Goal: Navigation & Orientation: Find specific page/section

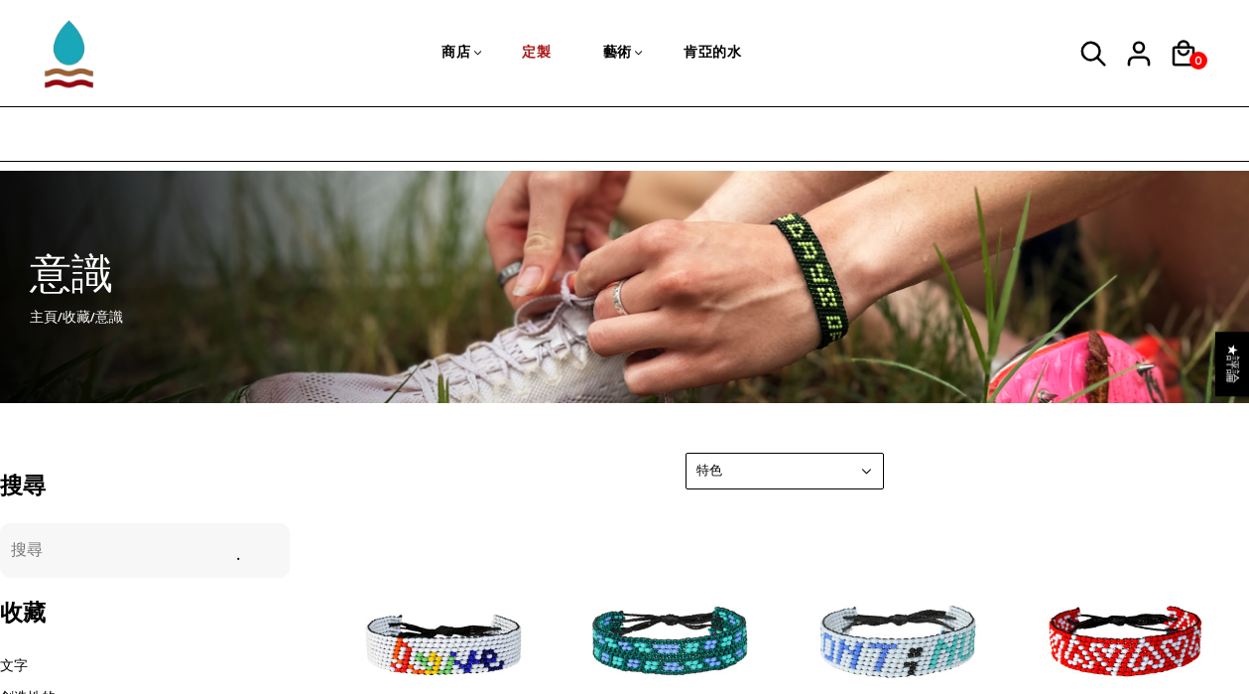
scroll to position [181, 0]
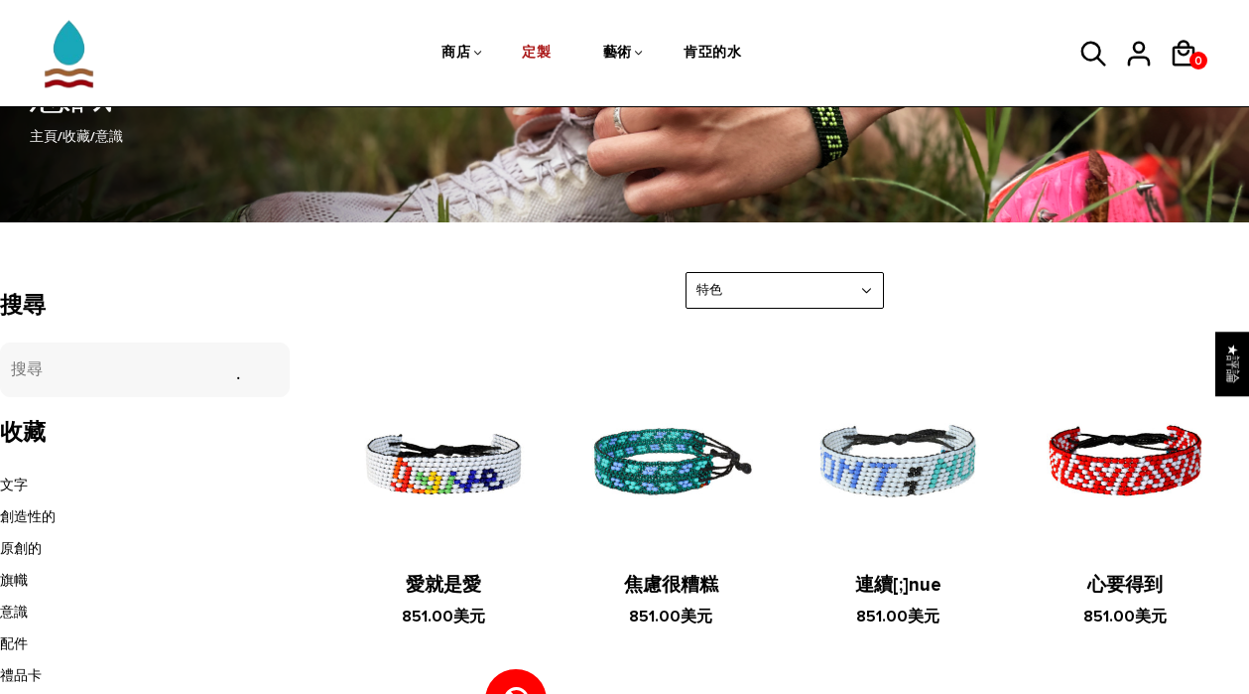
click at [650, 458] on img at bounding box center [671, 462] width 188 height 188
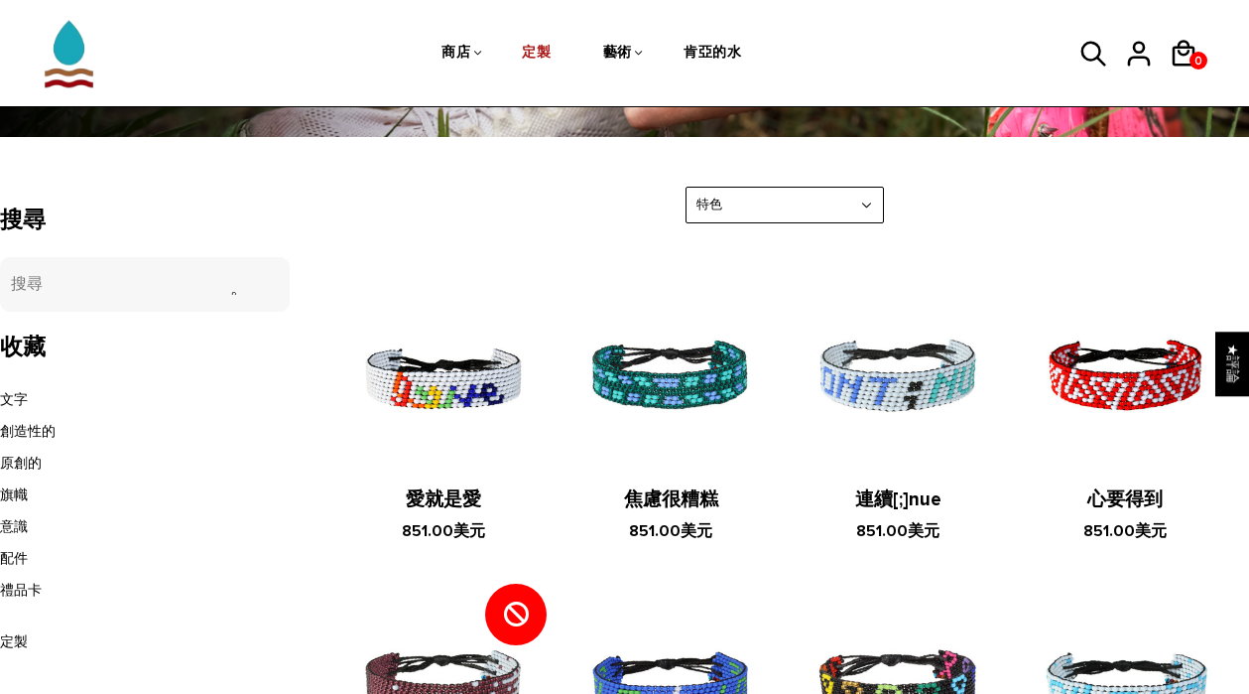
scroll to position [0, 0]
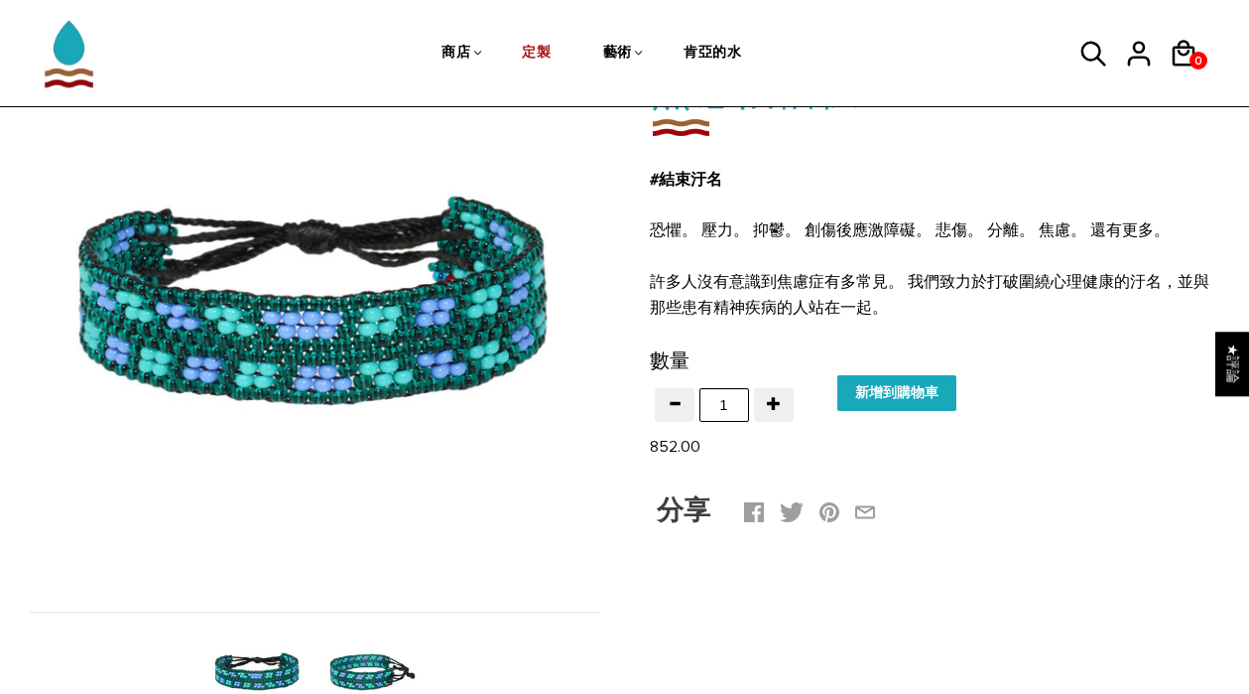
scroll to position [225, 0]
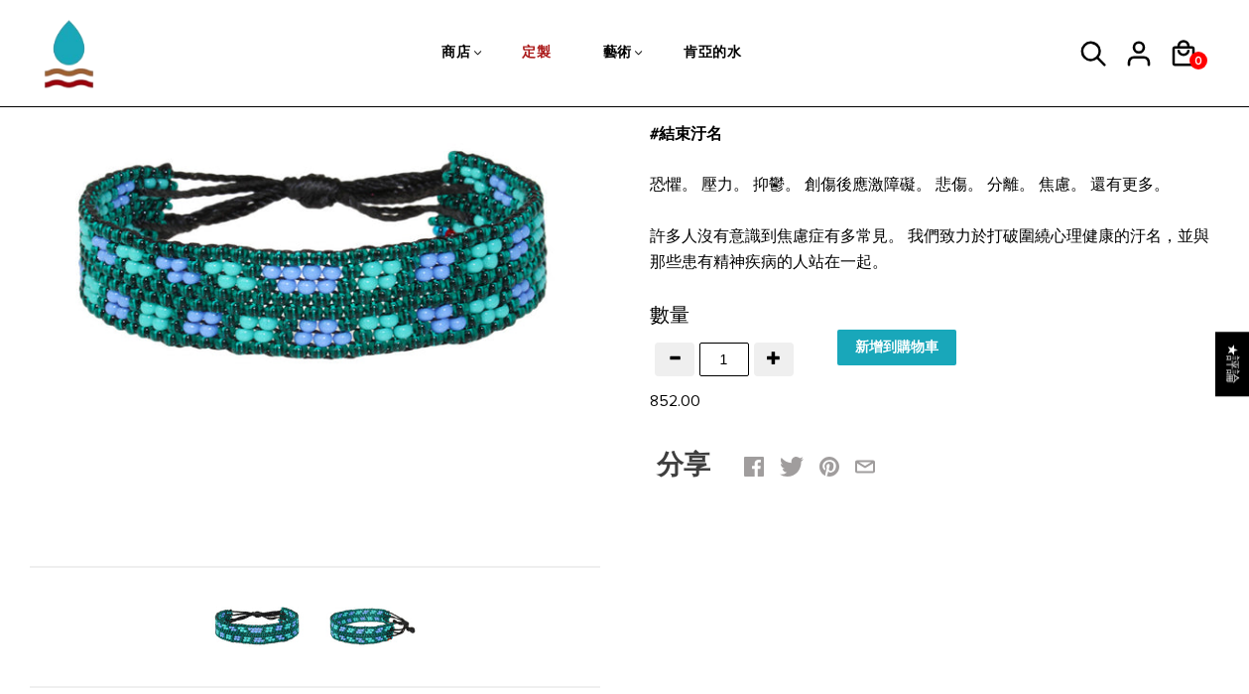
click at [382, 630] on img at bounding box center [372, 627] width 102 height 102
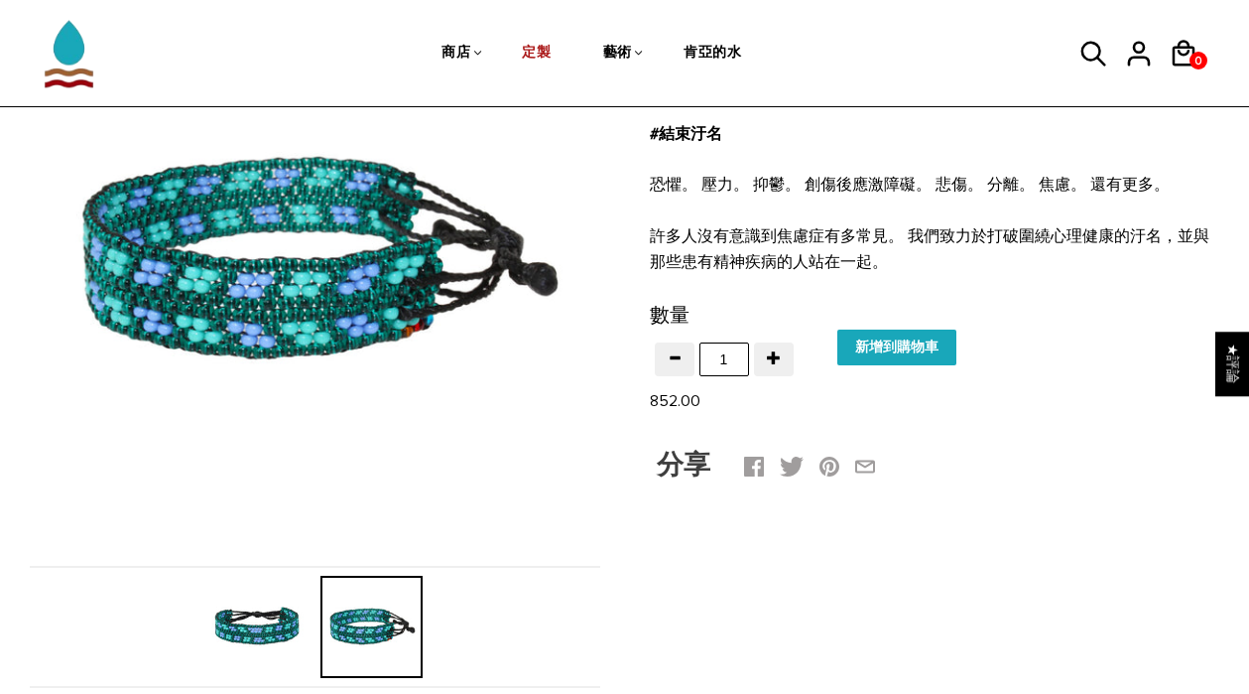
click at [261, 625] on img at bounding box center [257, 627] width 102 height 102
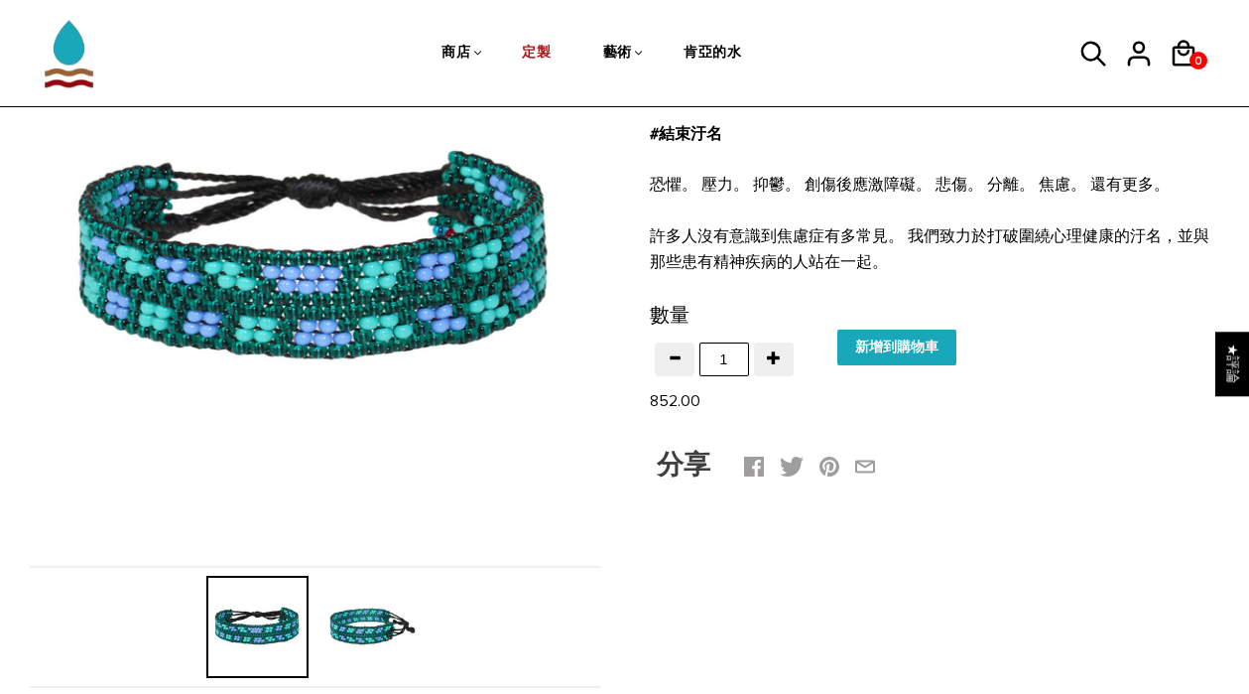
click at [359, 629] on img at bounding box center [372, 627] width 102 height 102
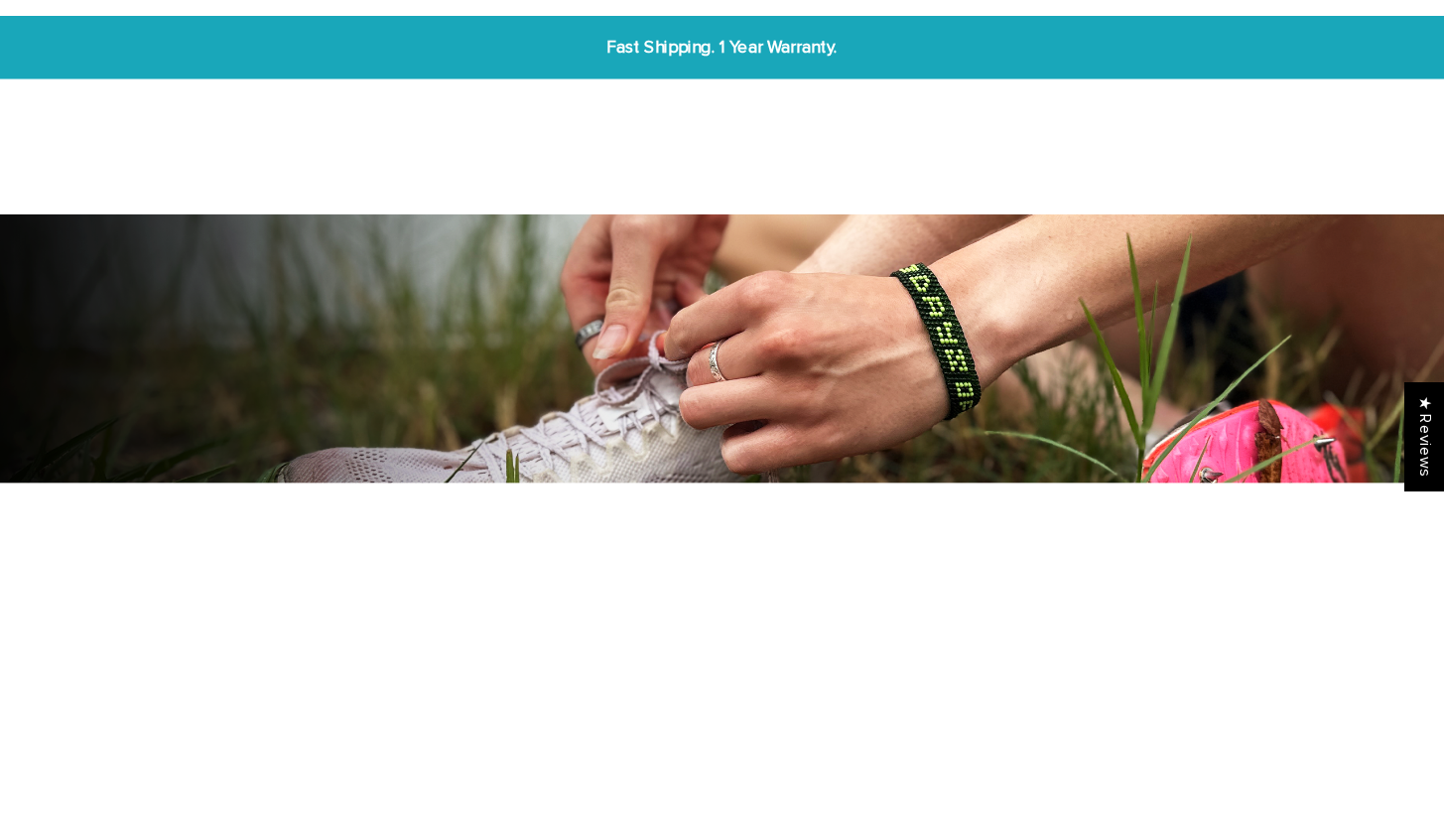
scroll to position [332, 0]
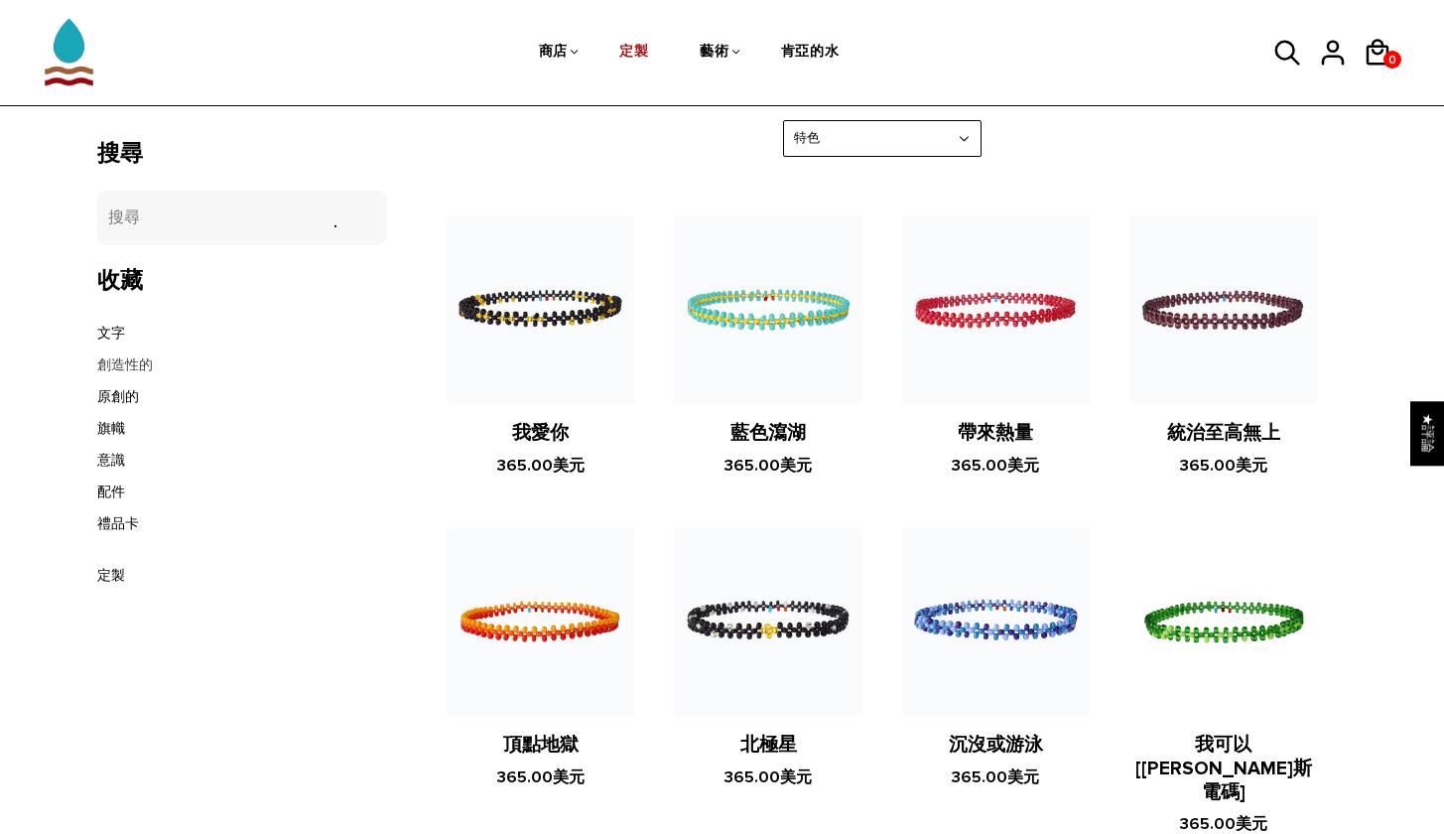
click at [129, 364] on link "創造性的" at bounding box center [125, 364] width 56 height 17
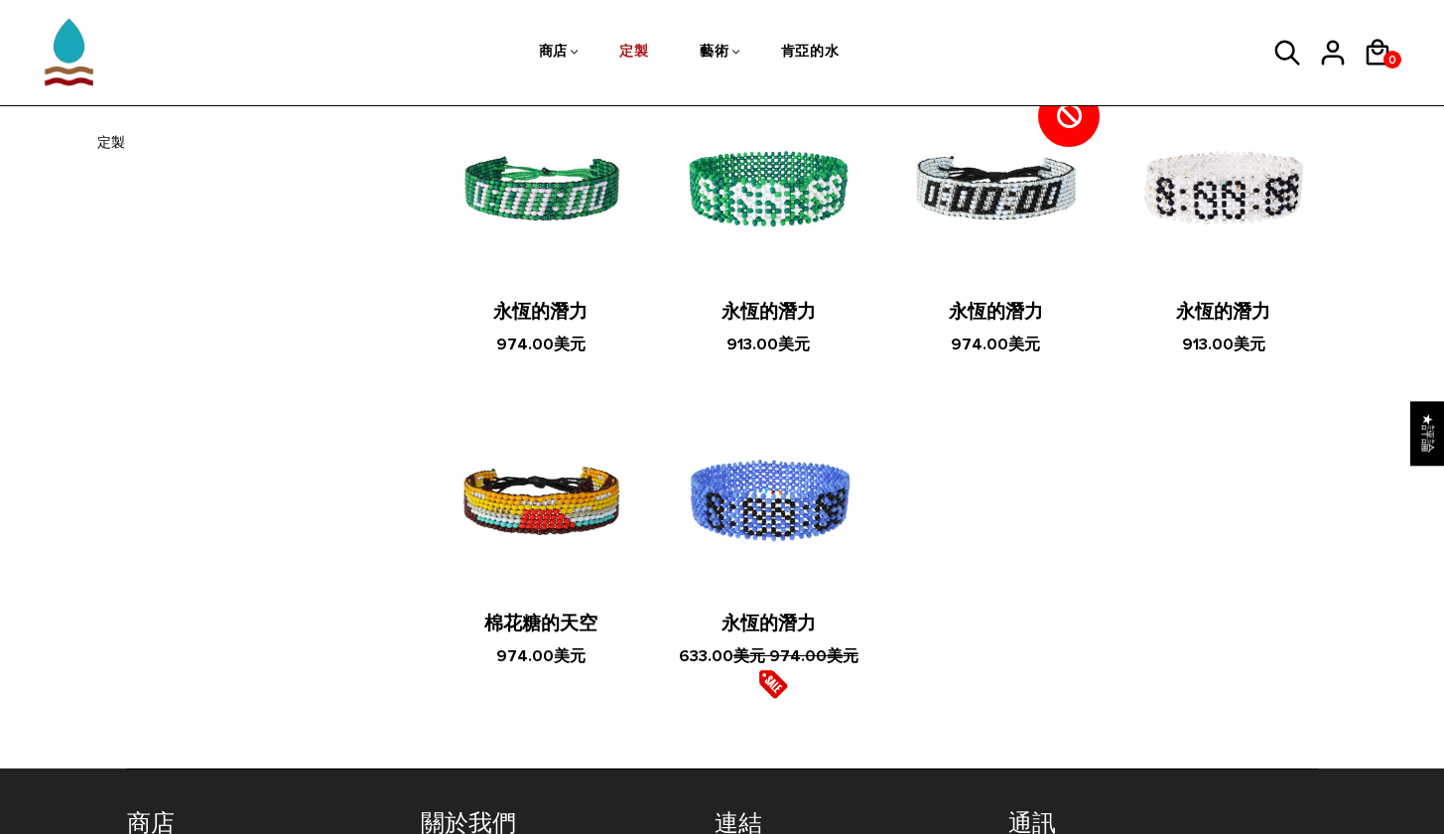
scroll to position [117, 0]
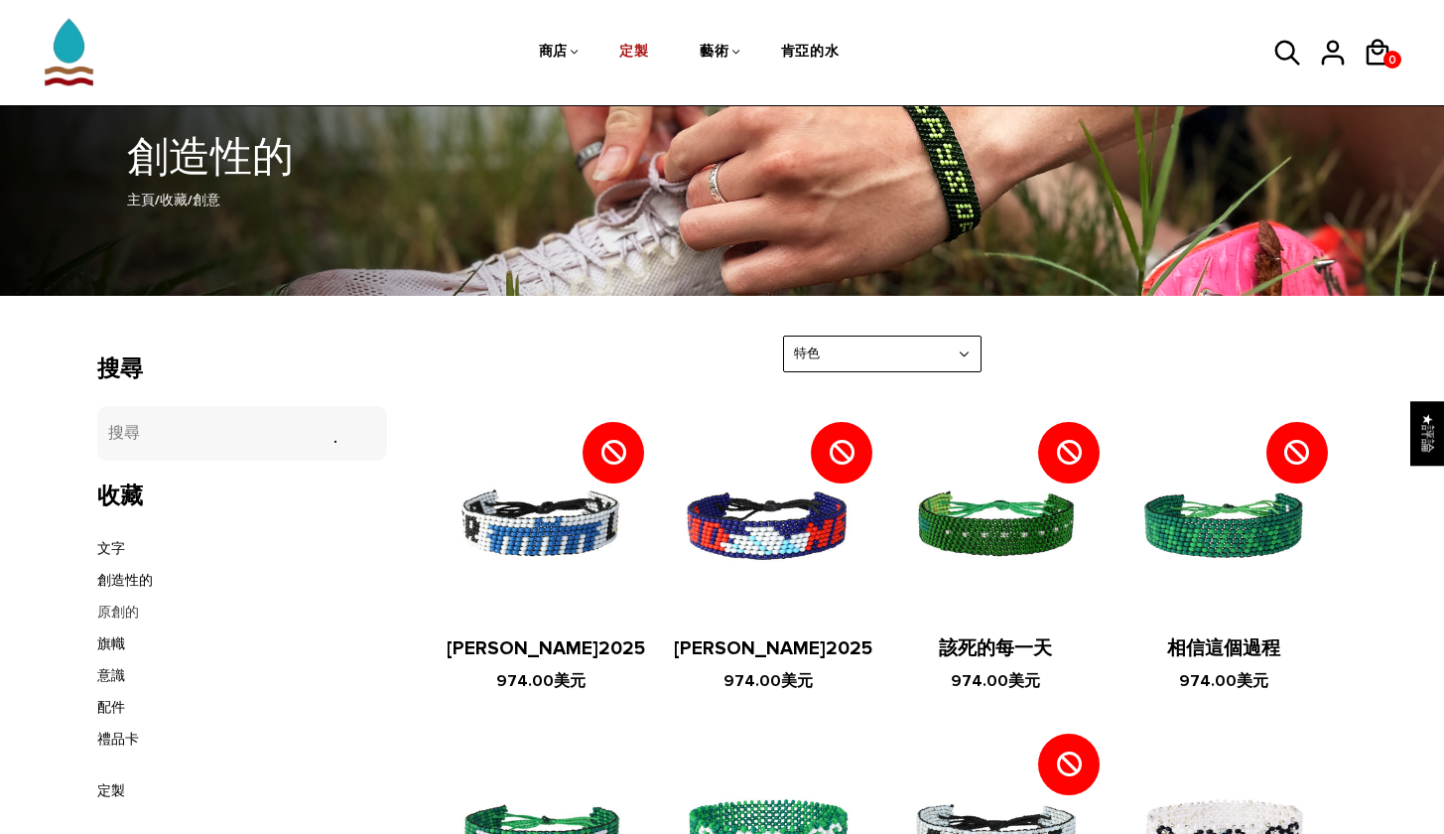
click at [122, 613] on link "原創的" at bounding box center [118, 611] width 42 height 17
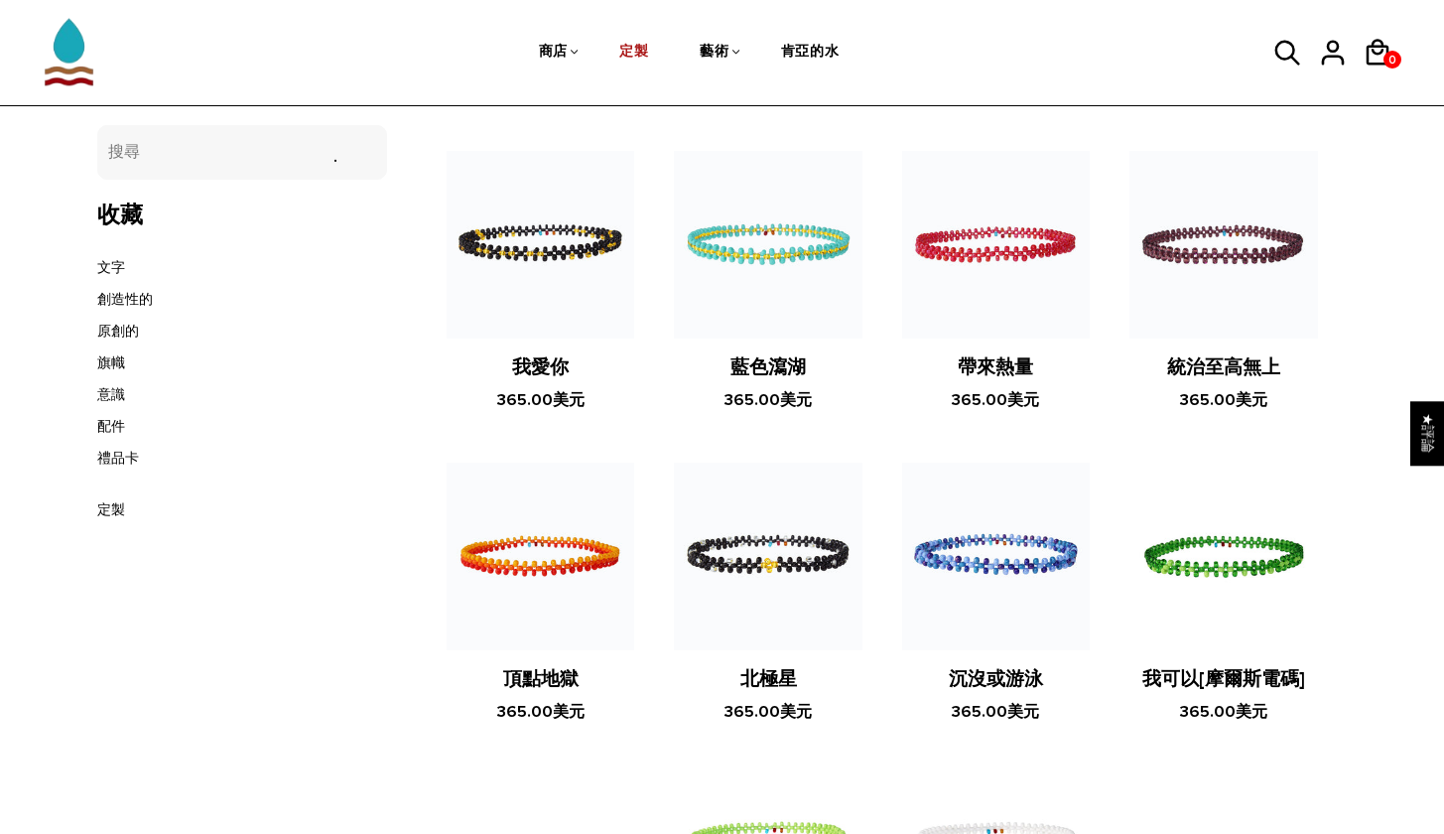
scroll to position [234, 0]
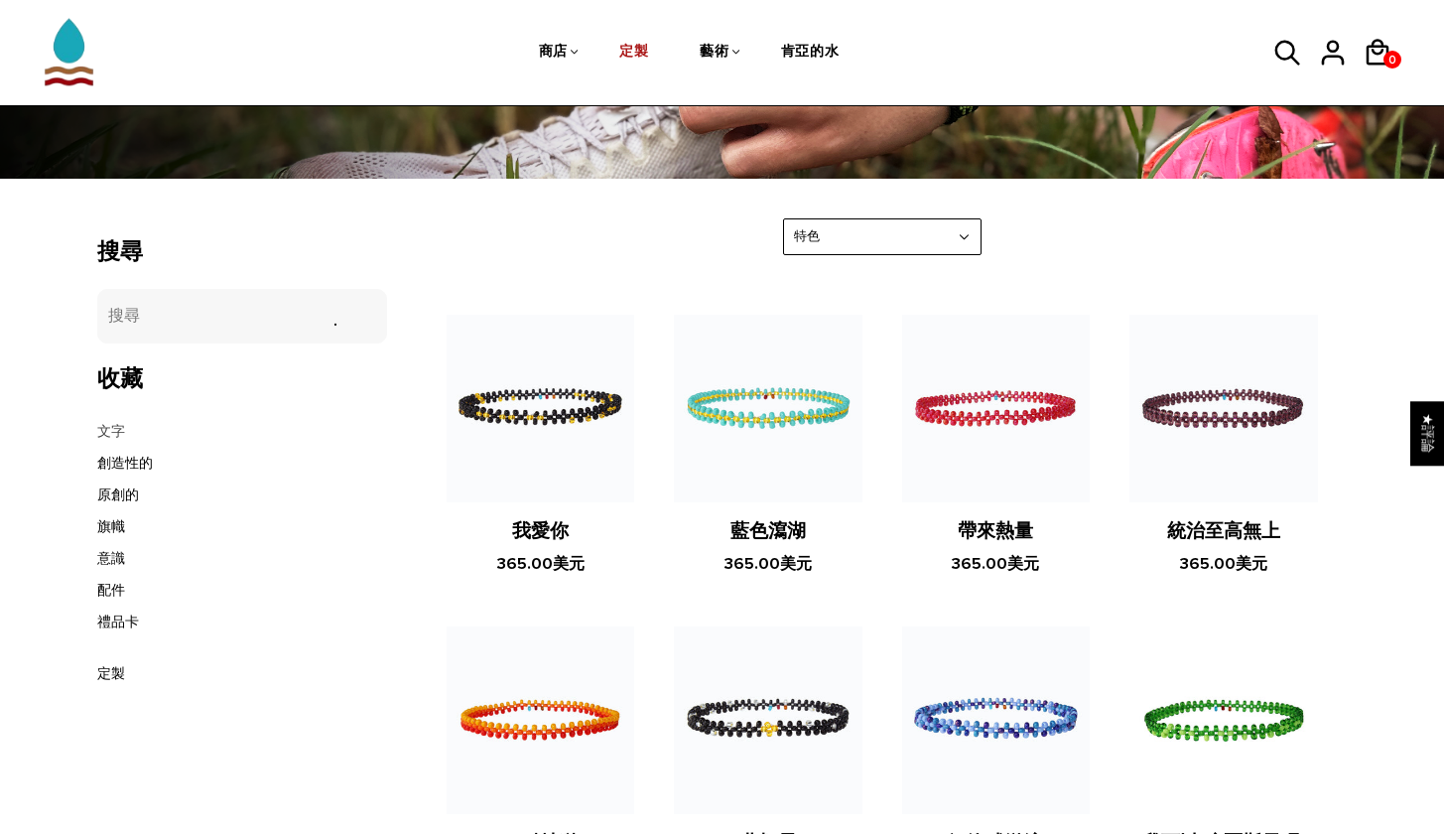
click at [111, 427] on link "文字" at bounding box center [111, 431] width 28 height 17
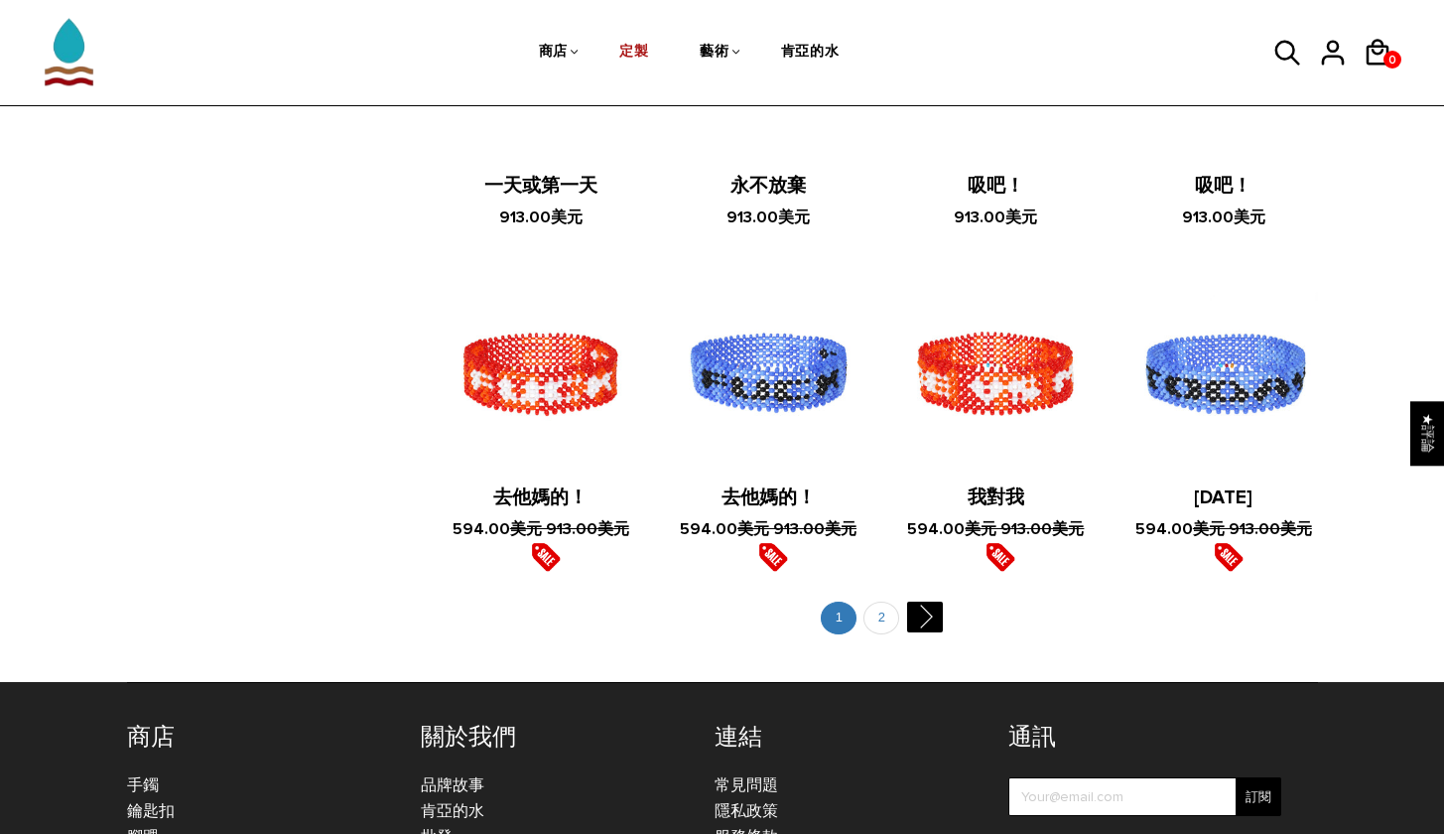
scroll to position [2288, 0]
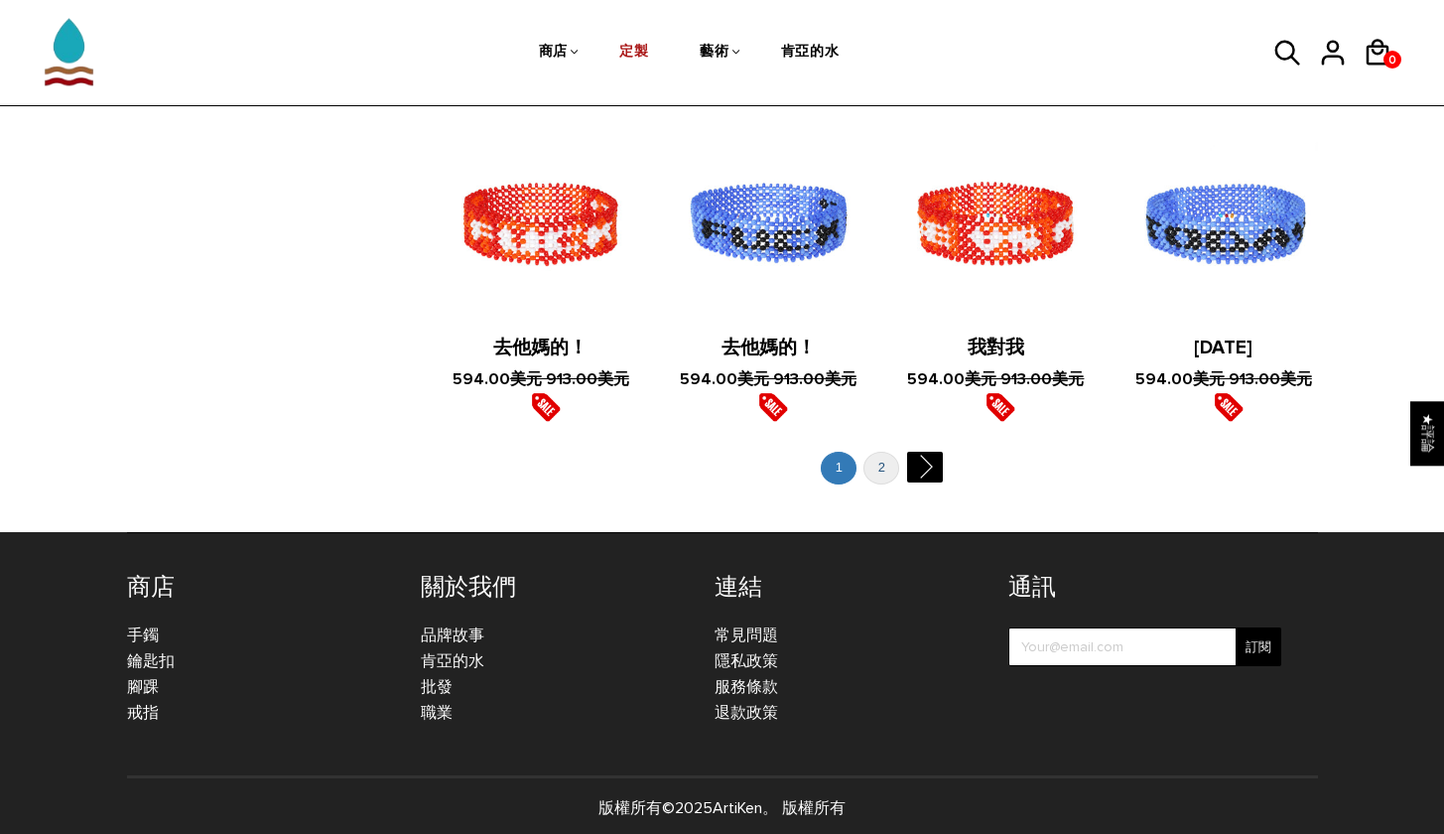
click at [885, 457] on link "2" at bounding box center [881, 468] width 36 height 33
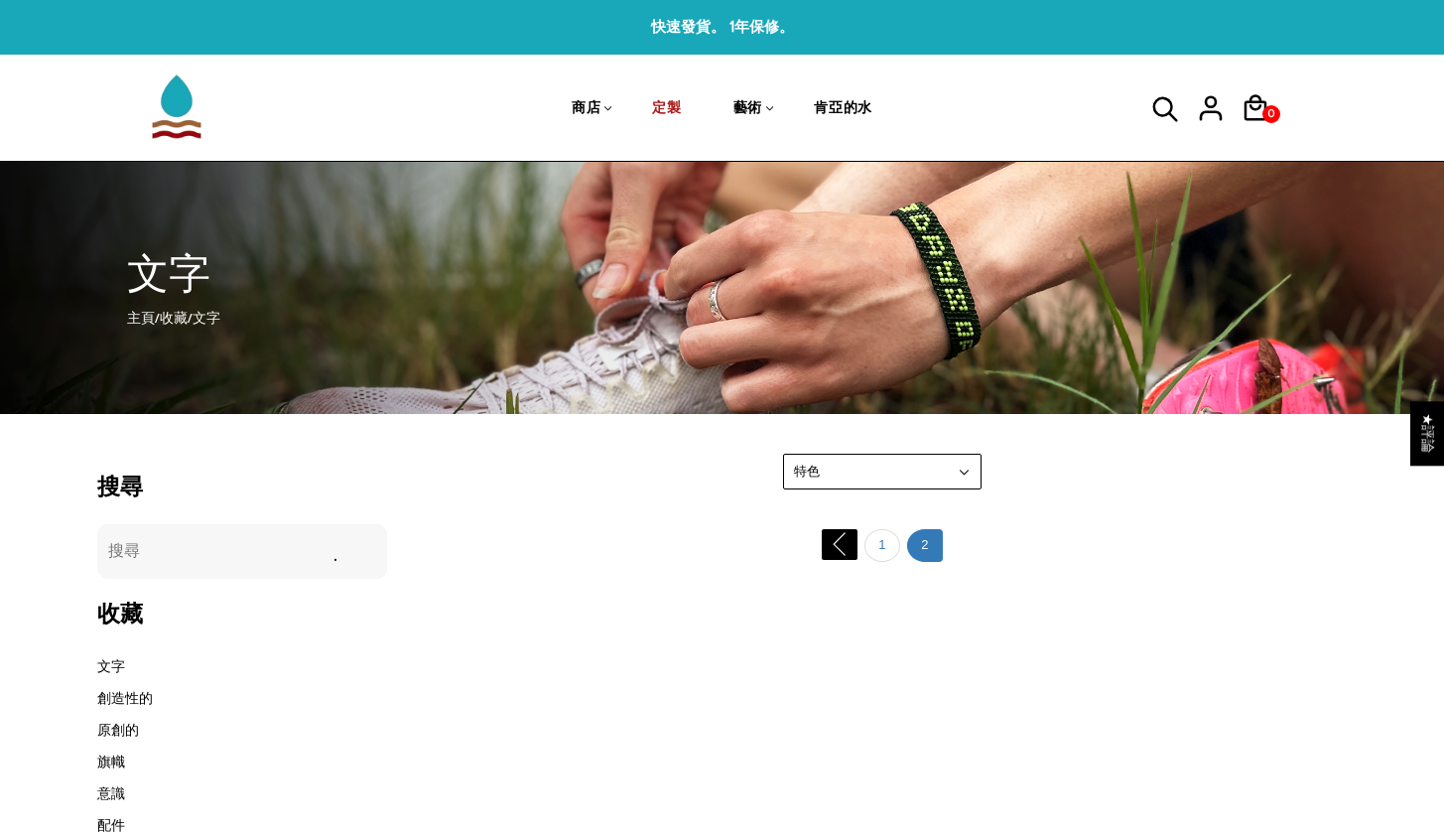
scroll to position [362, 0]
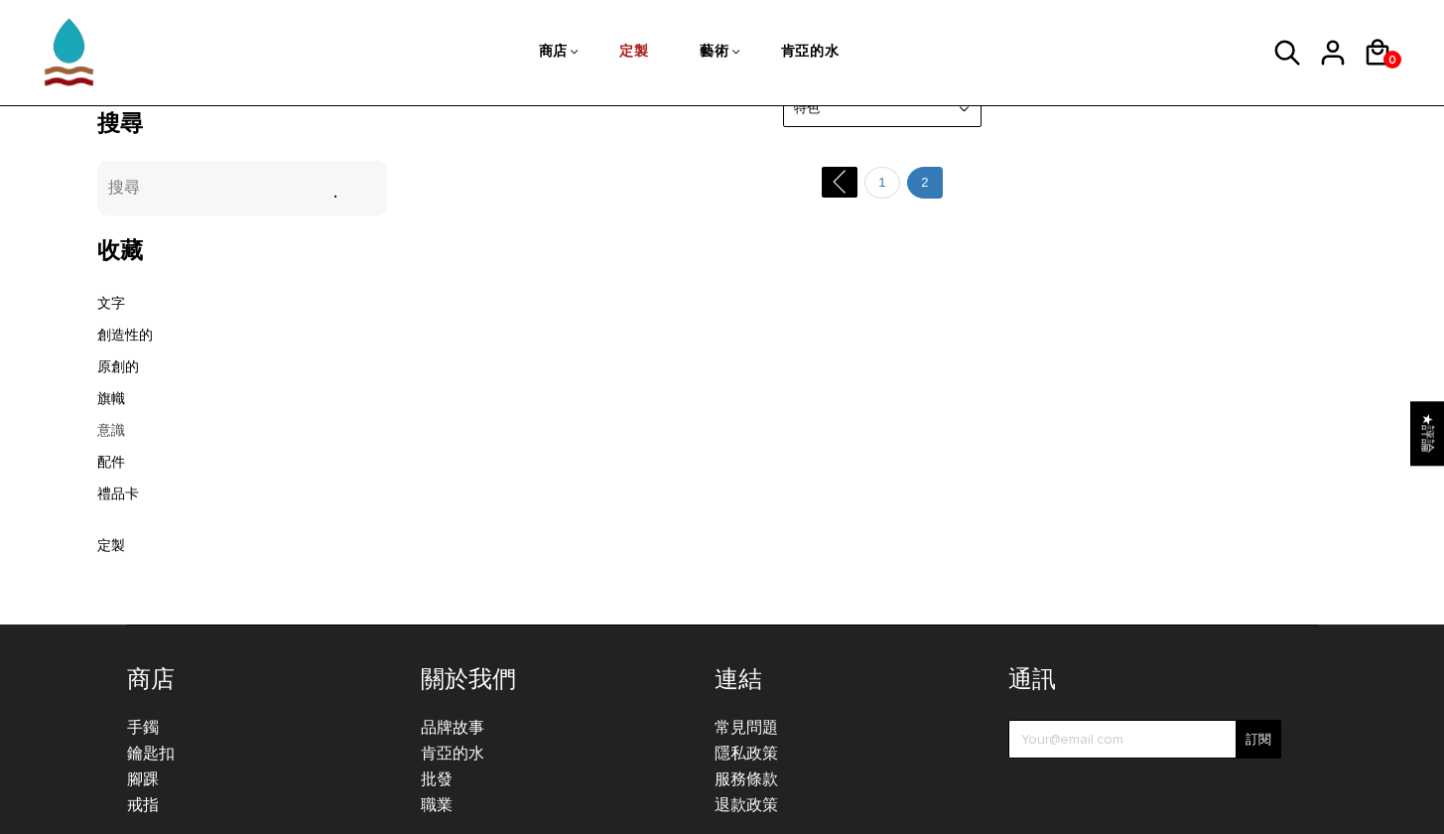
click at [116, 426] on link "意識" at bounding box center [111, 430] width 28 height 17
